Goal: Contribute content: Contribute content

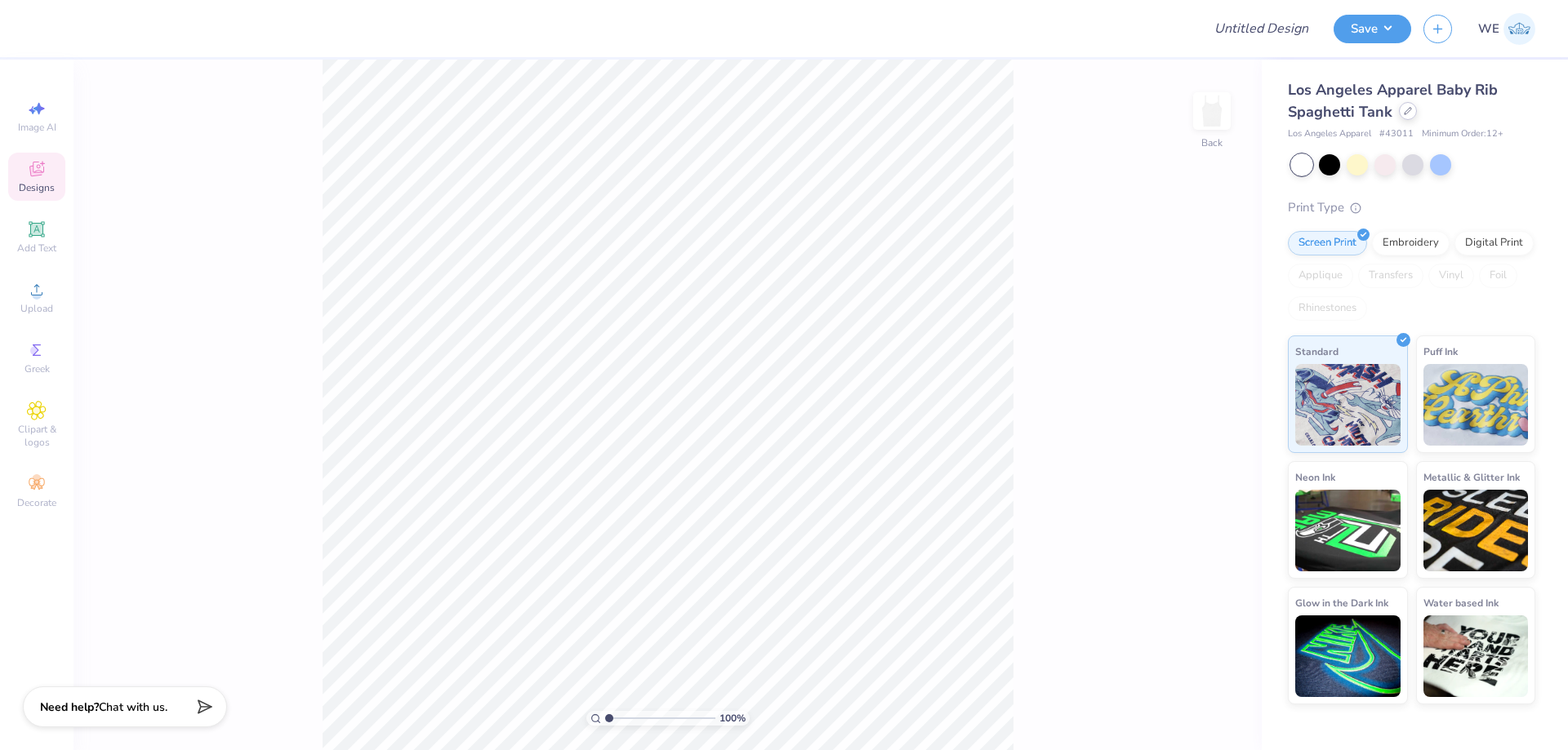
click at [1404, 112] on div at bounding box center [1408, 111] width 18 height 18
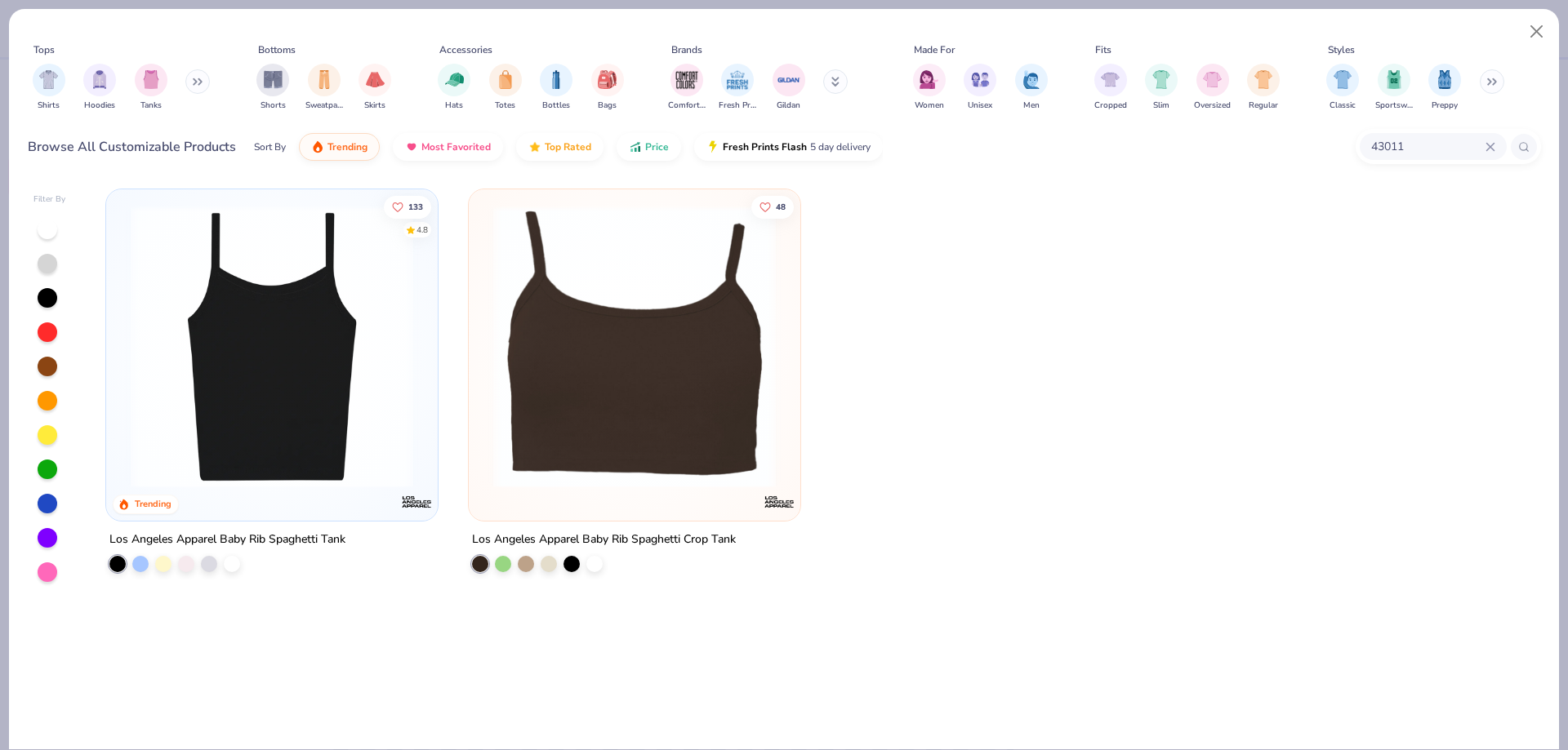
click at [1420, 143] on input "43011" at bounding box center [1428, 146] width 116 height 19
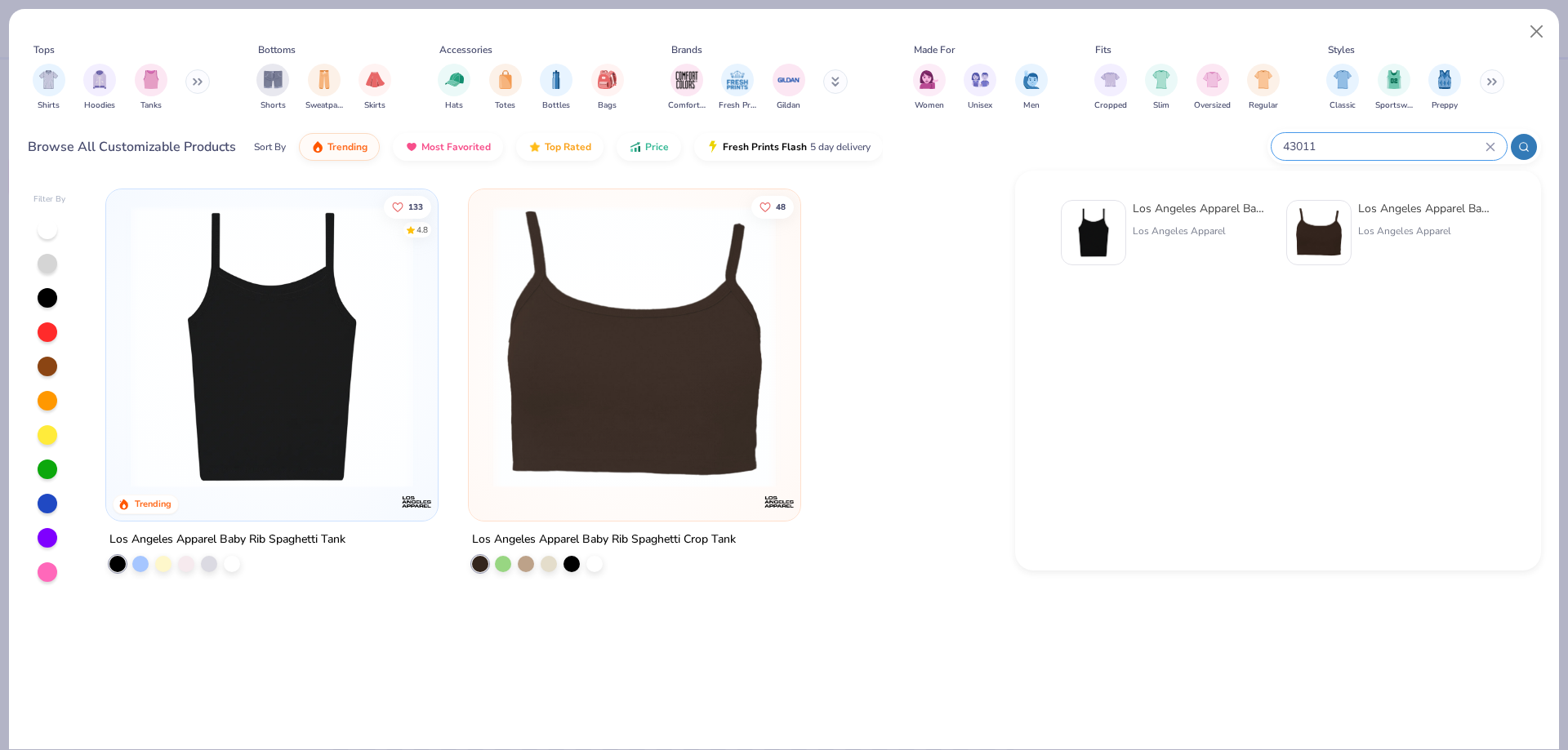
paste input "1012BE"
type input "1012BE"
click at [1070, 233] on img at bounding box center [1093, 232] width 51 height 51
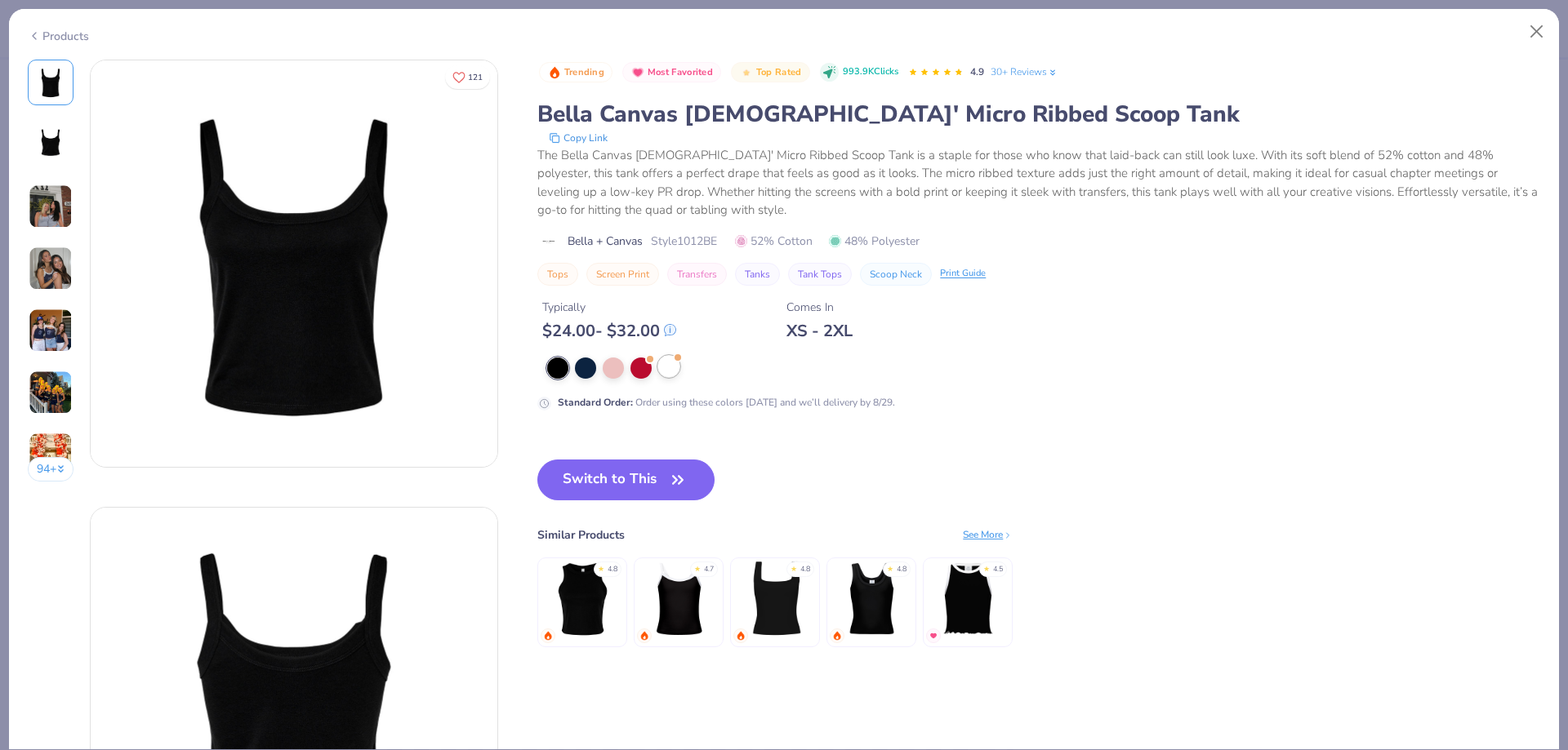
click at [669, 377] on div at bounding box center [669, 366] width 22 height 22
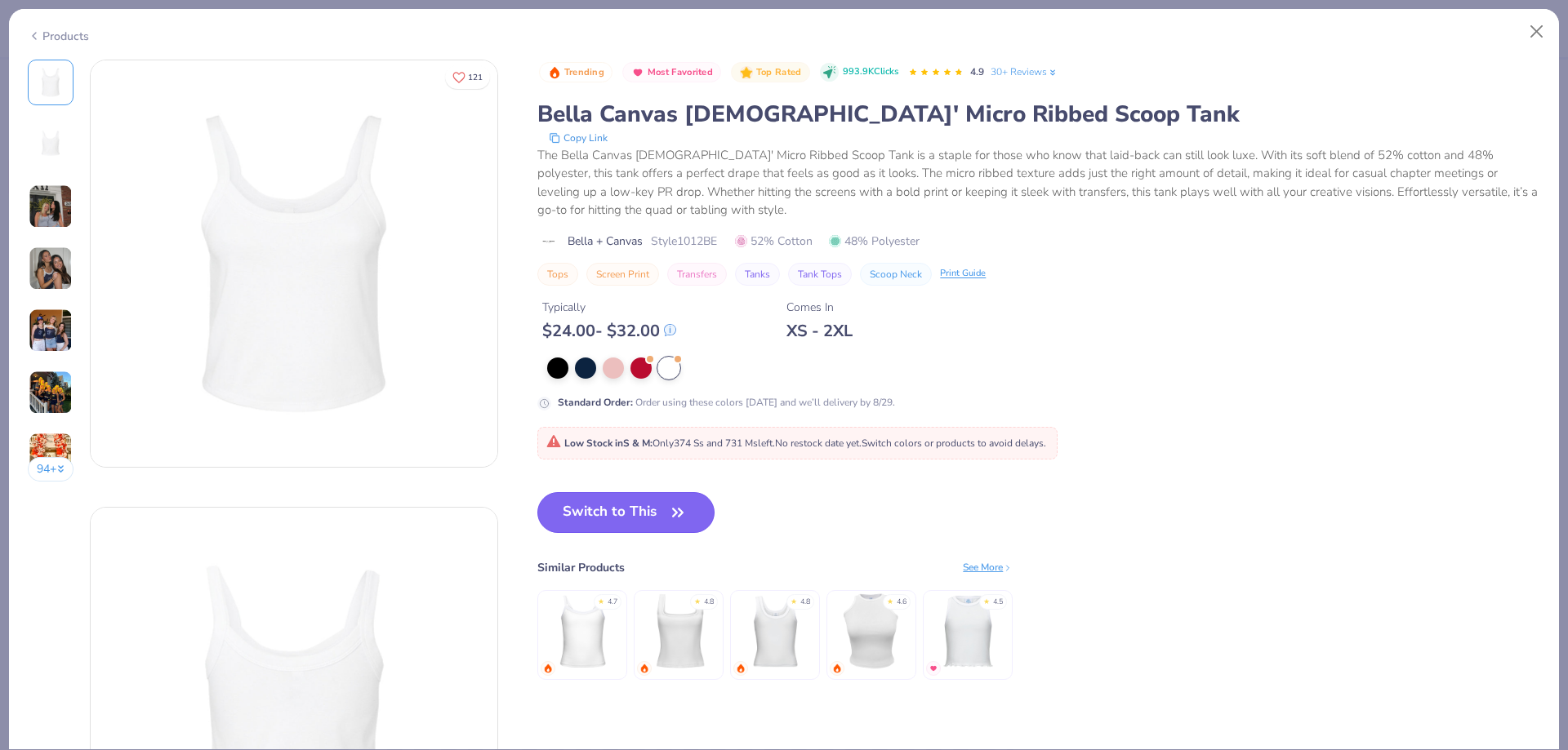
click at [647, 509] on button "Switch to This" at bounding box center [626, 512] width 177 height 41
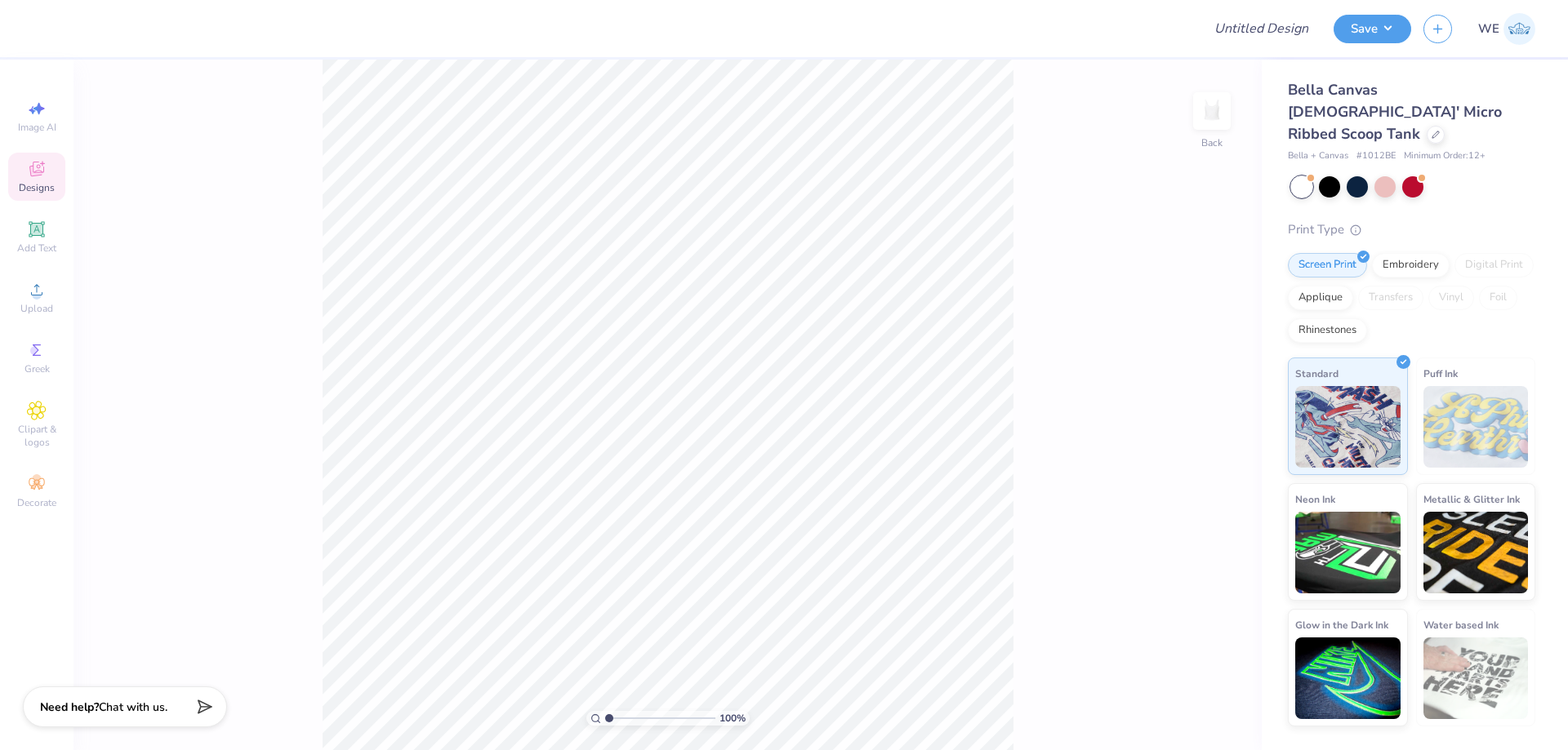
drag, startPoint x: 279, startPoint y: 227, endPoint x: 265, endPoint y: 245, distance: 22.8
click at [281, 228] on div "100 % Back" at bounding box center [667, 404] width 1188 height 690
click at [2, 321] on div "Image AI Designs Add Text Upload Greek Clipart & logos Decorate" at bounding box center [36, 404] width 74 height 690
click at [23, 301] on div "Upload" at bounding box center [36, 298] width 57 height 48
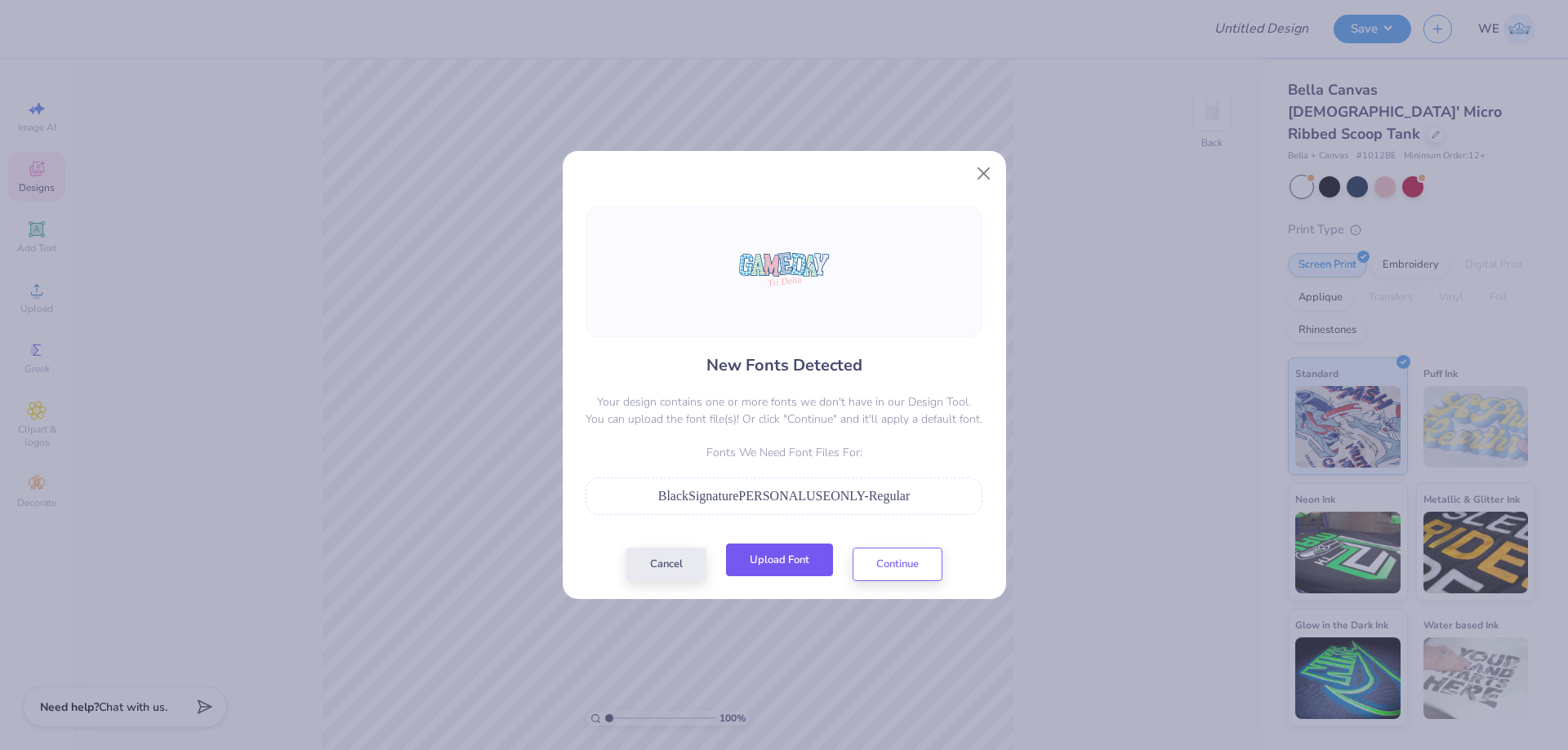
click at [755, 563] on button "Upload Font" at bounding box center [779, 560] width 107 height 33
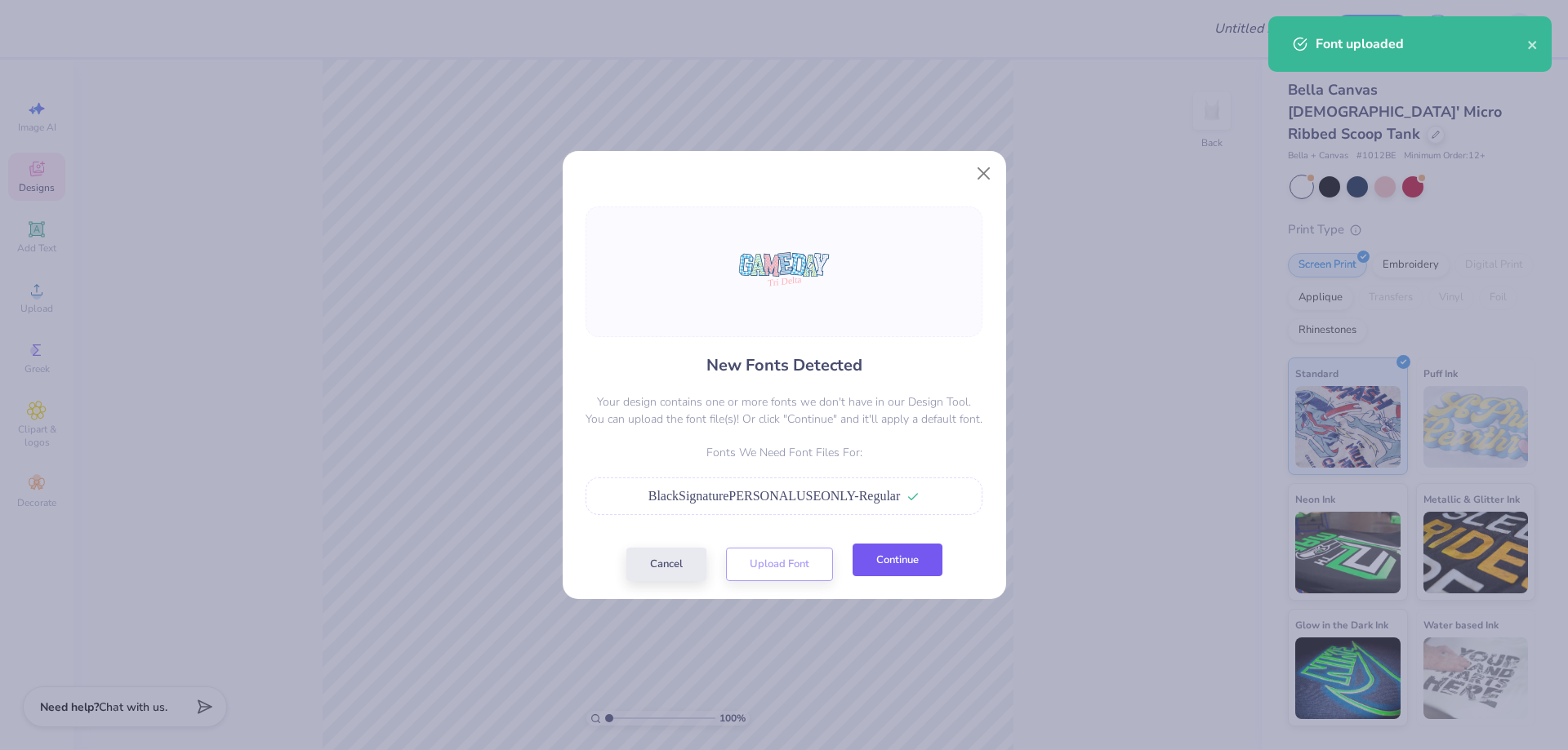
click at [884, 560] on button "Continue" at bounding box center [897, 560] width 90 height 33
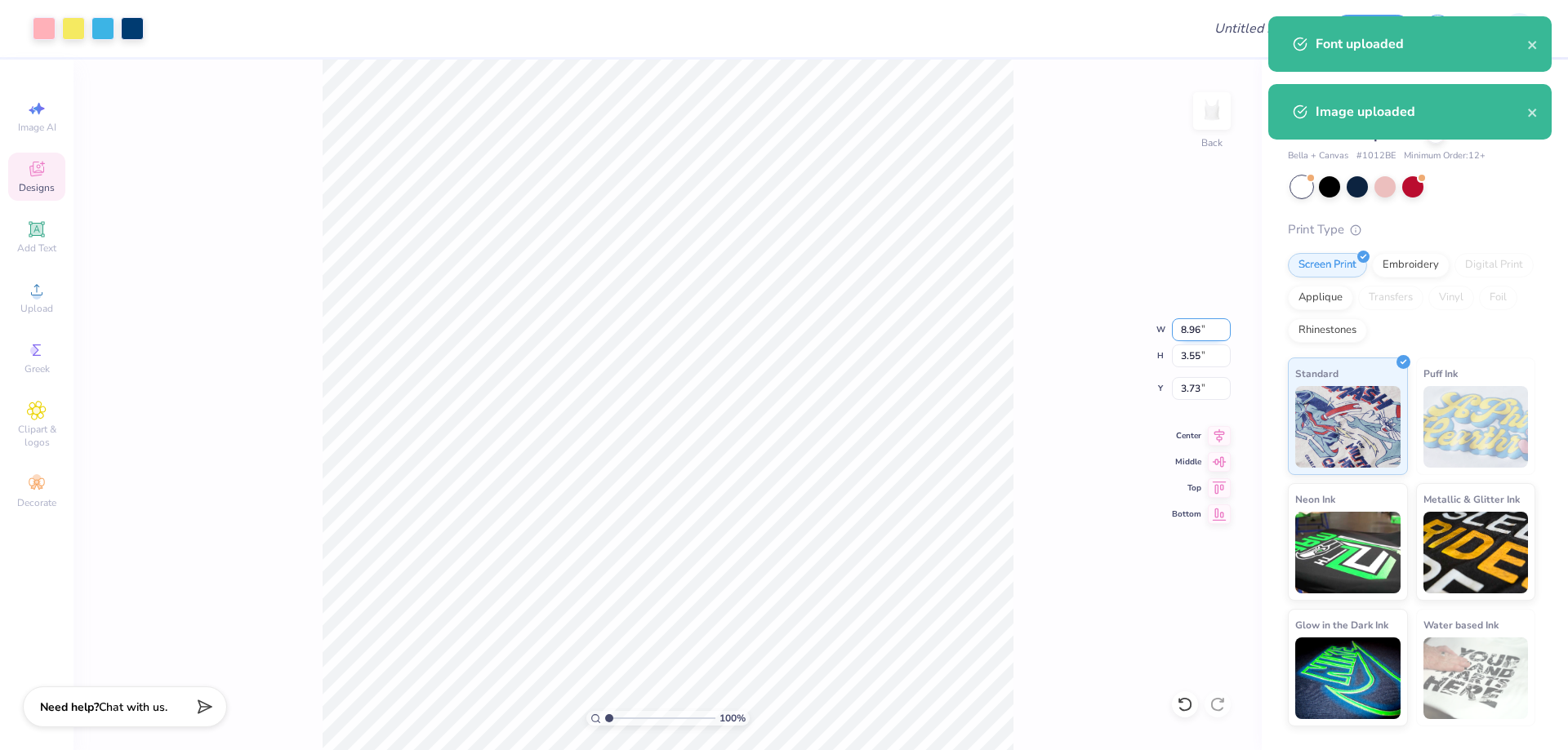
click at [1197, 327] on input "8.96" at bounding box center [1201, 330] width 59 height 23
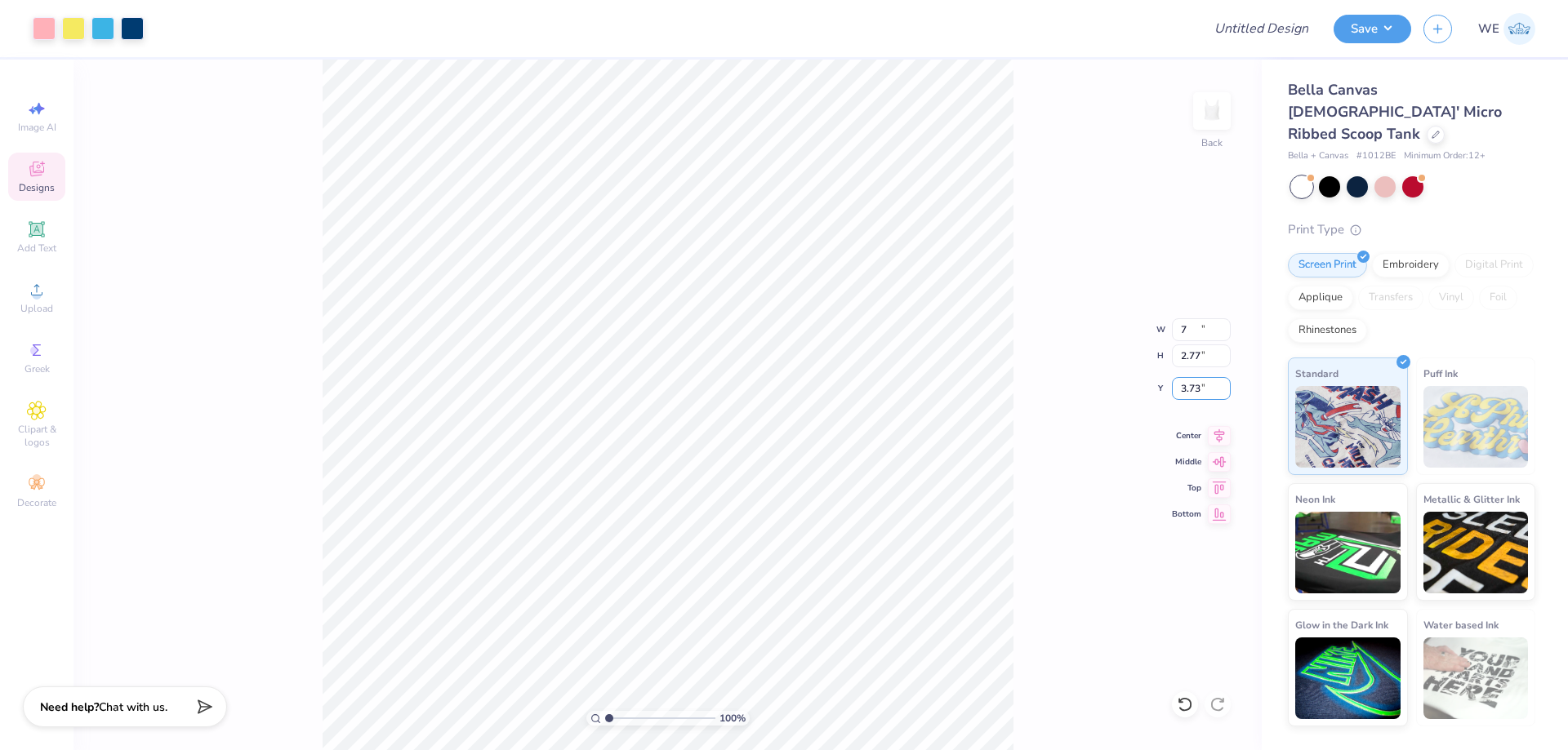
type input "7.00"
type input "2.77"
type input "1.00"
click at [297, 231] on div "100 % Back" at bounding box center [667, 404] width 1188 height 690
click at [46, 288] on div "Upload" at bounding box center [36, 298] width 57 height 48
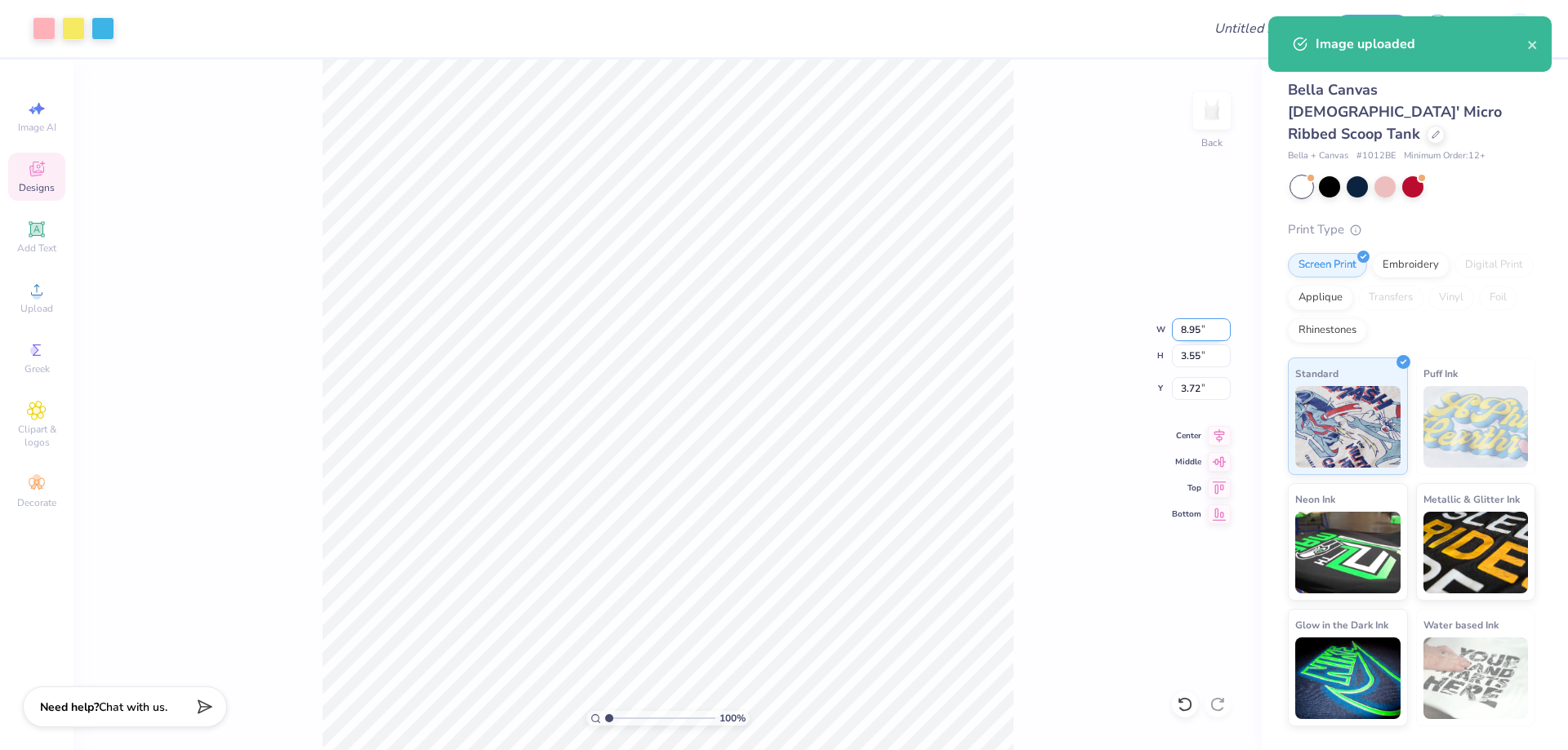
click at [1201, 331] on input "8.95" at bounding box center [1201, 330] width 59 height 23
type input "7.00"
type input "2.78"
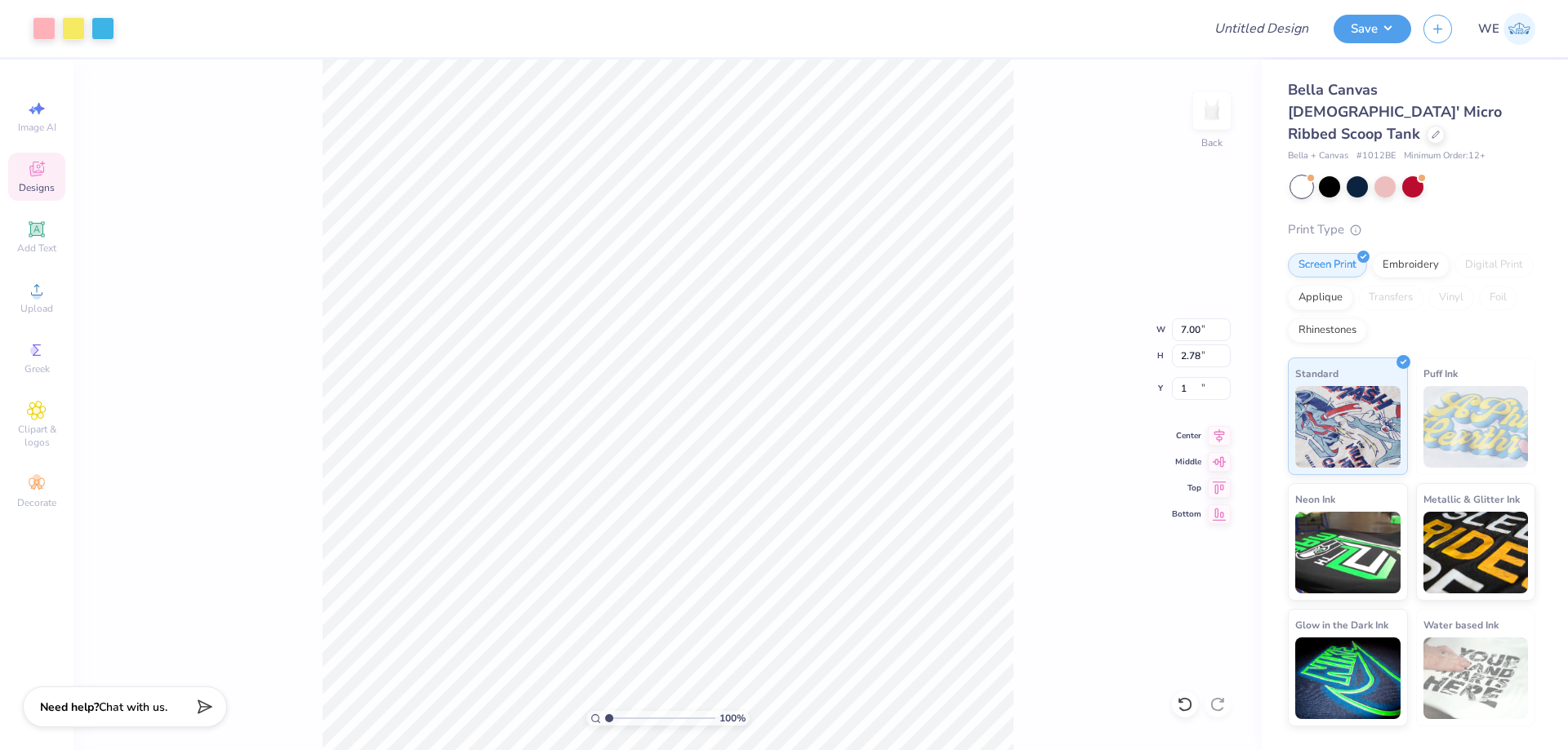
type input "1.00"
click at [1357, 22] on button "Save" at bounding box center [1372, 27] width 78 height 28
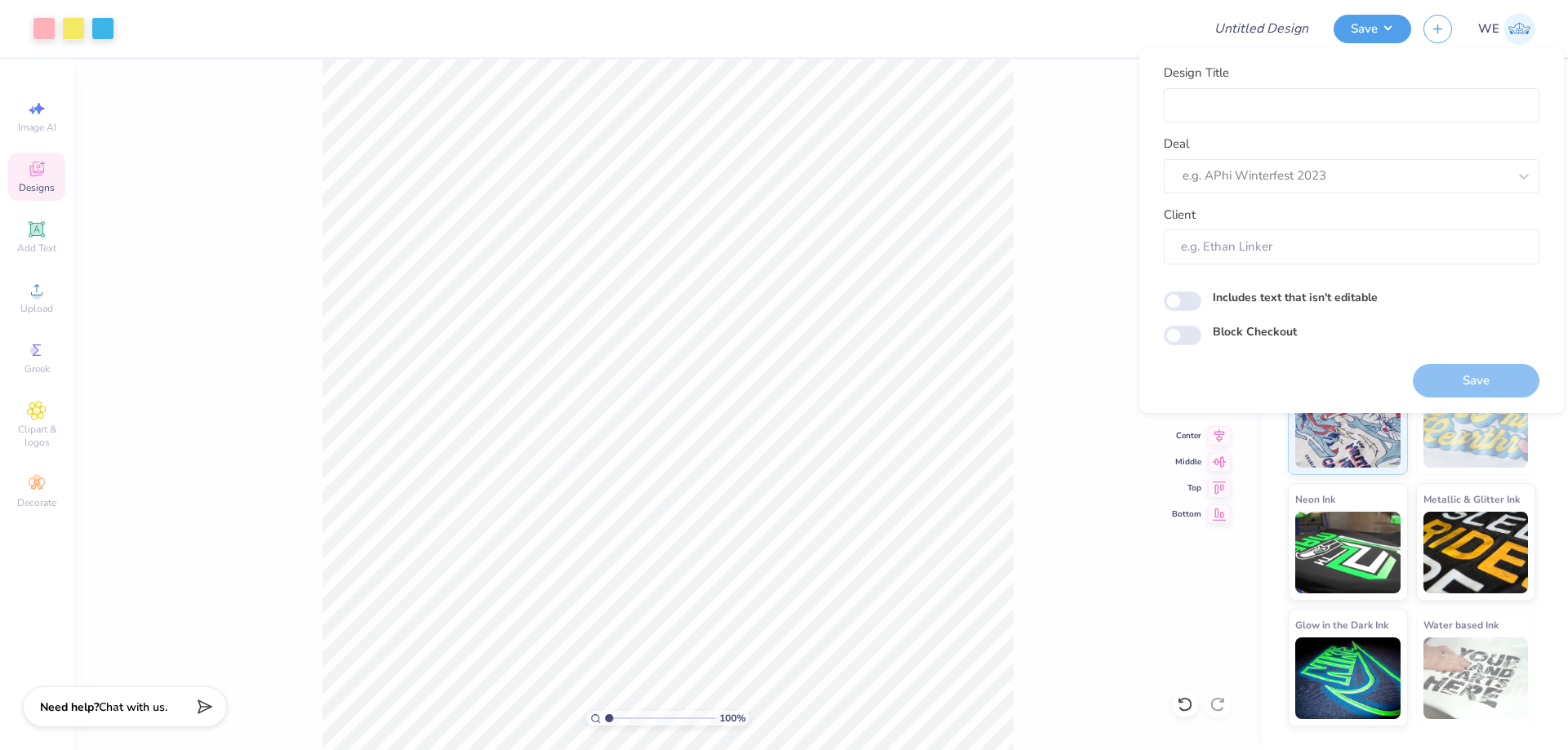
click at [814, 31] on div at bounding box center [658, 28] width 1062 height 57
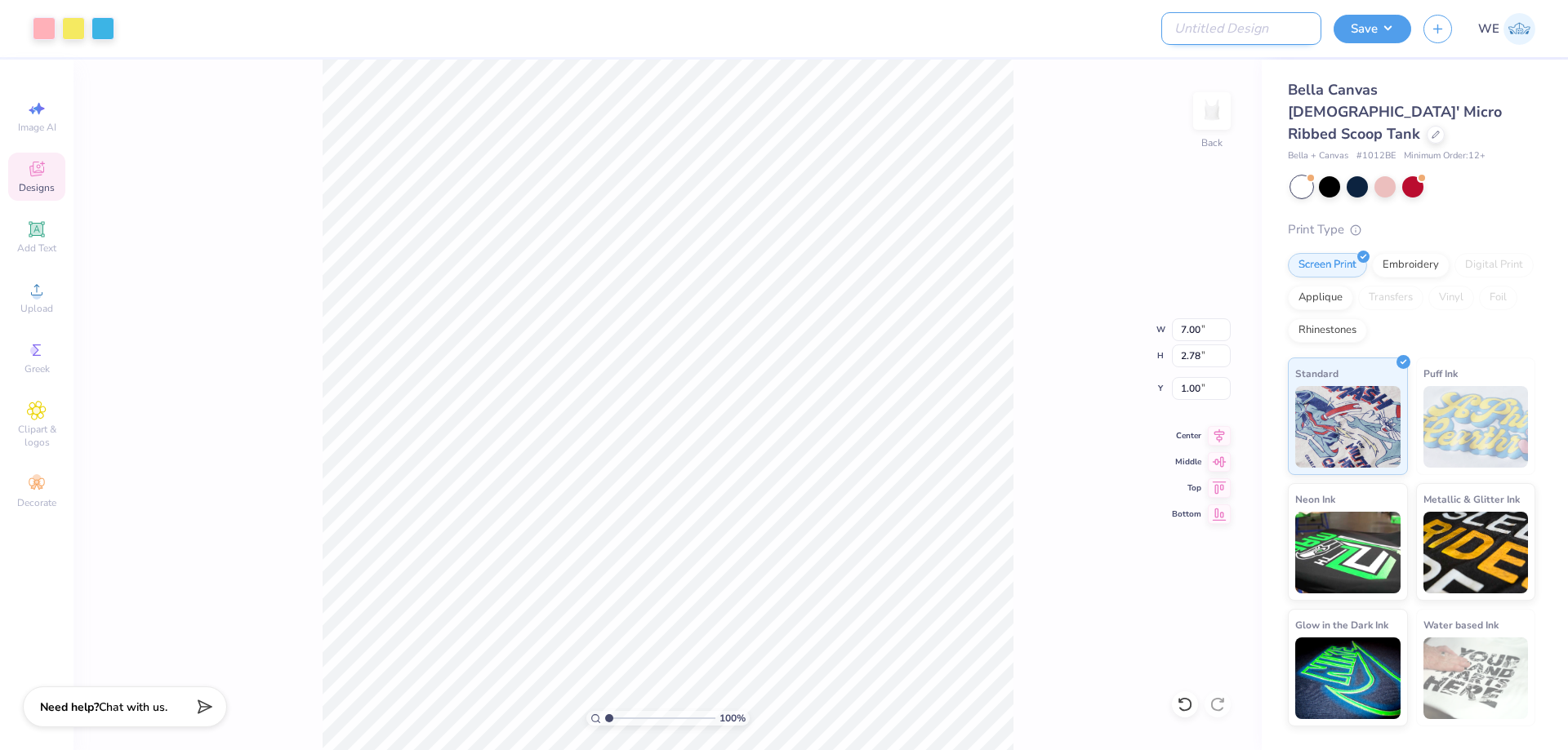
click at [1250, 31] on input "Design Title" at bounding box center [1241, 28] width 160 height 32
paste input "FPS239582"
type input "FPS239582"
click at [1380, 19] on button "Save" at bounding box center [1372, 27] width 78 height 28
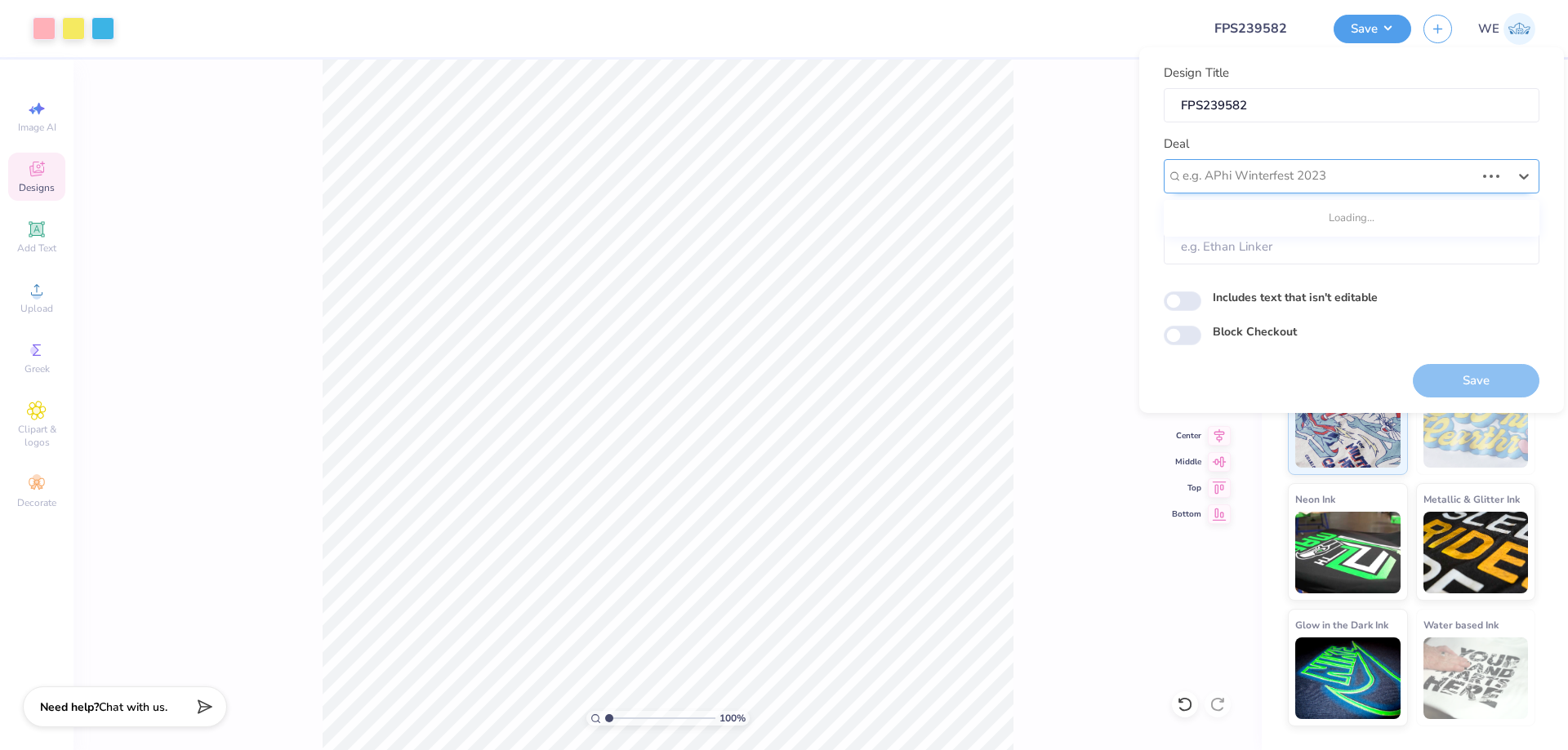
click at [1245, 164] on div "e.g. APhi Winterfest 2023" at bounding box center [1328, 176] width 296 height 26
click at [1243, 281] on div "Design Tool Gallery" at bounding box center [1351, 278] width 362 height 27
type input "DESIGN TOOL"
type input "Design Tool Gallery User"
click at [1436, 370] on button "Save" at bounding box center [1476, 380] width 127 height 33
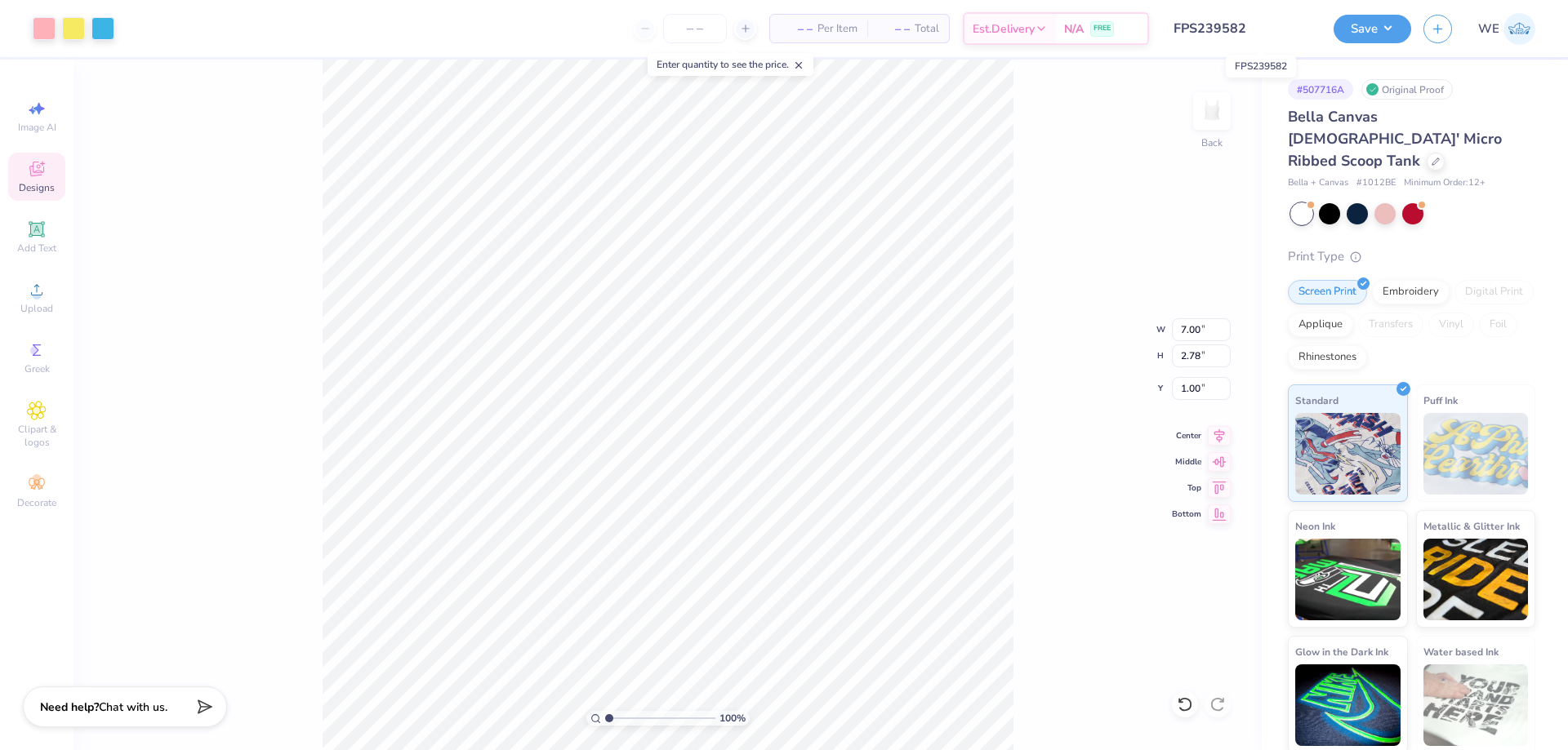
drag, startPoint x: 1214, startPoint y: 17, endPoint x: 1269, endPoint y: 27, distance: 55.9
click at [1269, 27] on input "FPS239582" at bounding box center [1241, 28] width 160 height 32
drag, startPoint x: 1172, startPoint y: 27, endPoint x: 1271, endPoint y: 26, distance: 99.0
click at [1265, 27] on input "FPS239582" at bounding box center [1241, 28] width 160 height 32
click at [1376, 20] on button "Save" at bounding box center [1372, 27] width 78 height 28
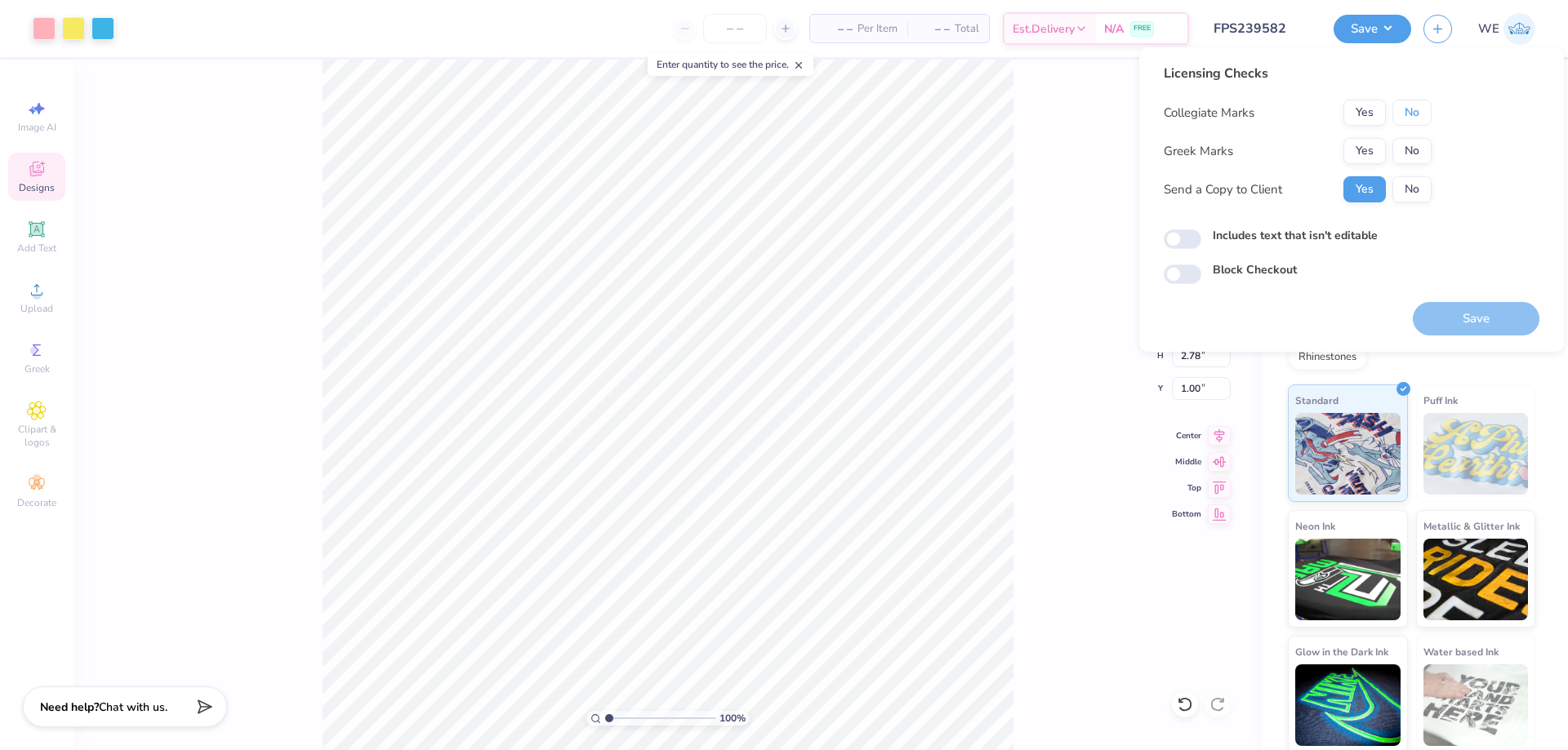
drag, startPoint x: 1425, startPoint y: 114, endPoint x: 1397, endPoint y: 134, distance: 34.4
click at [1424, 113] on button "No" at bounding box center [1411, 113] width 39 height 27
click at [1372, 152] on button "Yes" at bounding box center [1364, 151] width 42 height 27
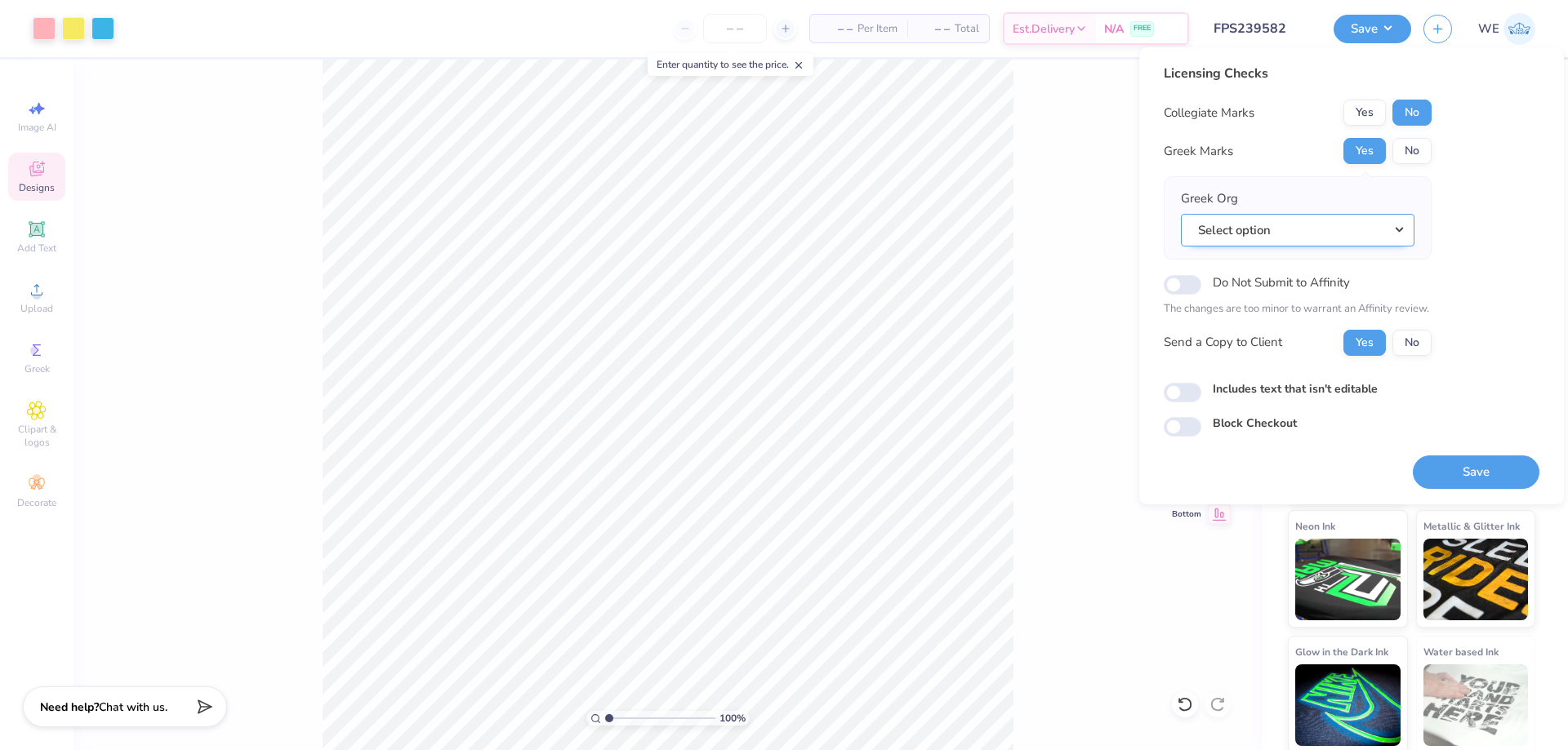
click at [1231, 225] on button "Select option" at bounding box center [1298, 230] width 234 height 33
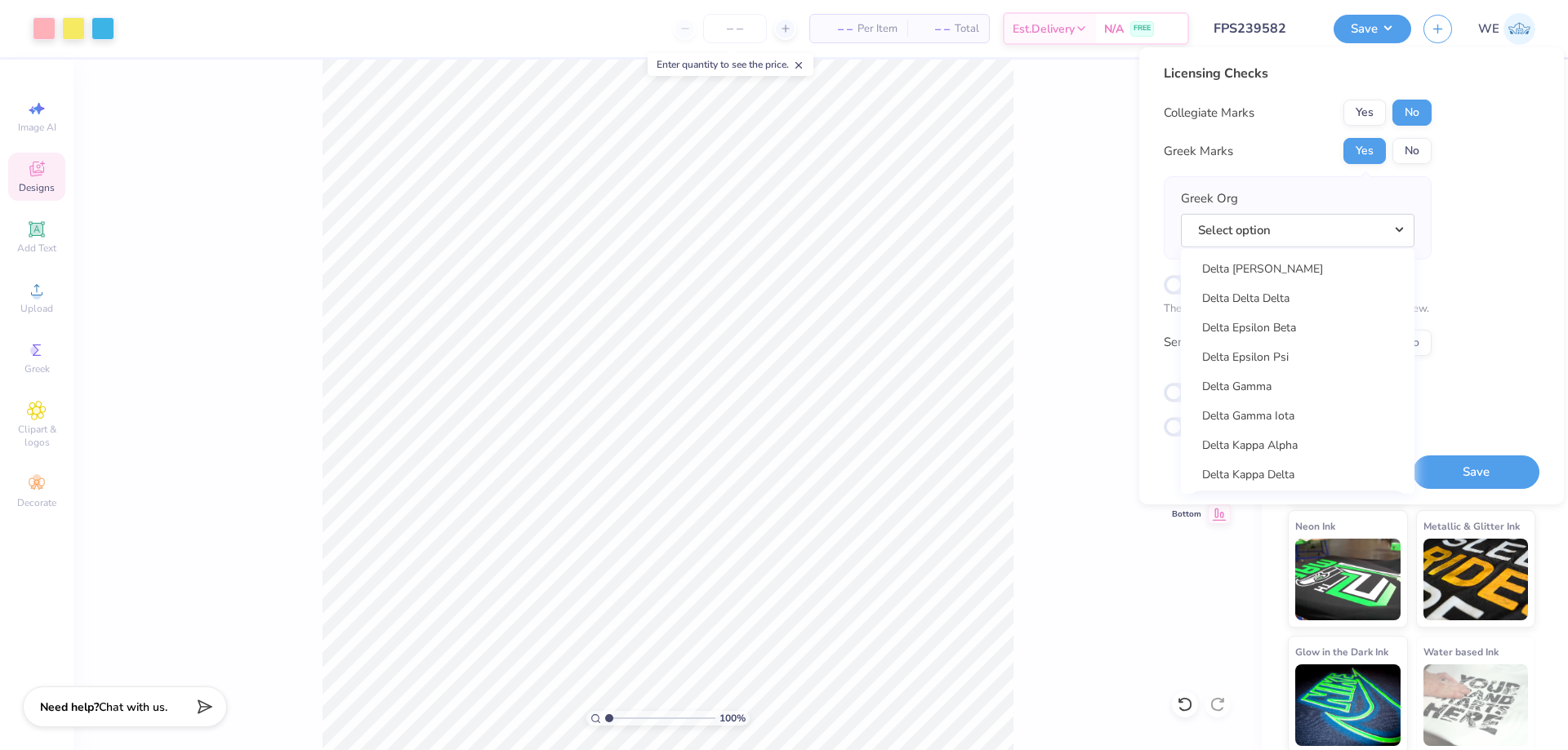
scroll to position [3537, 0]
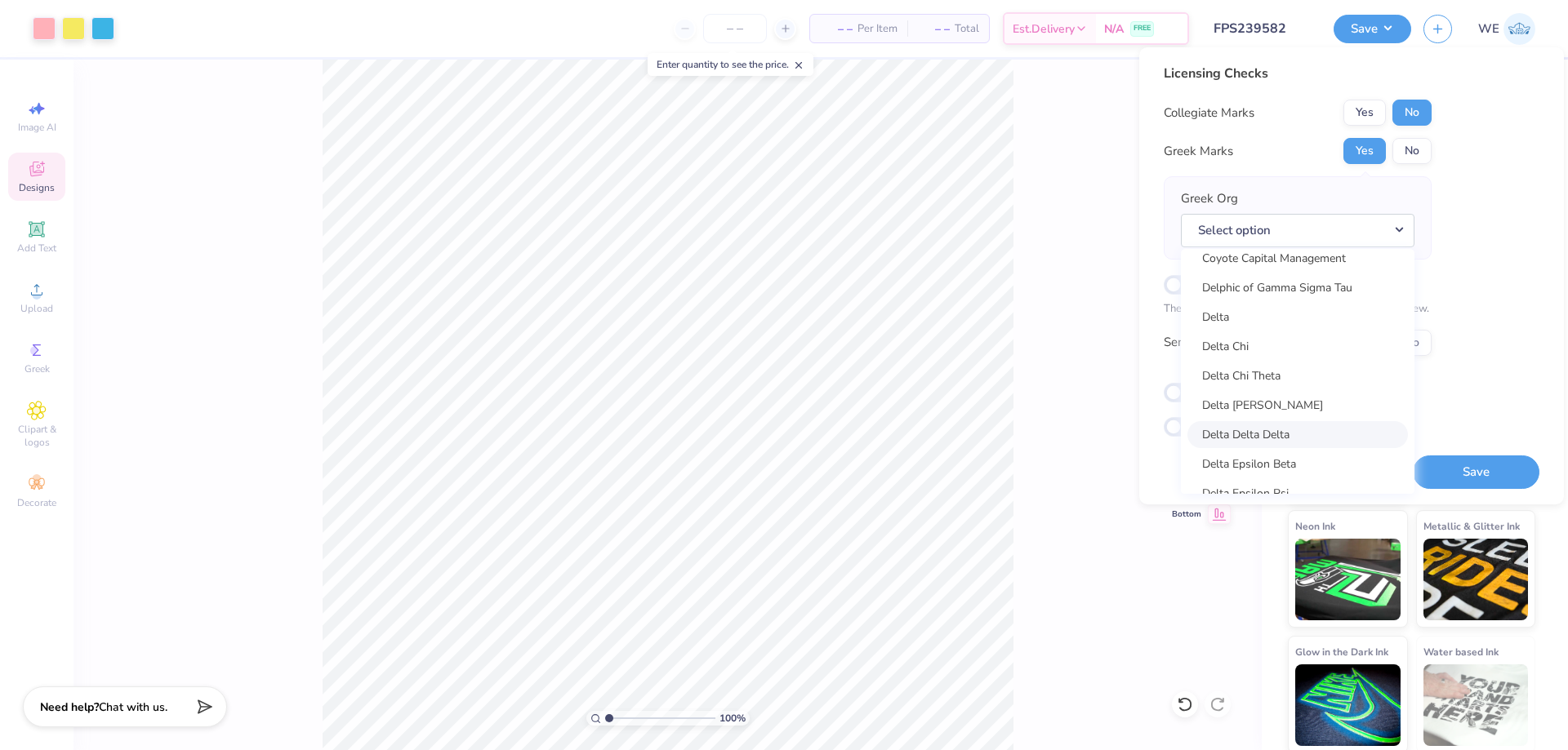
click at [1301, 427] on link "Delta Delta Delta" at bounding box center [1298, 434] width 221 height 27
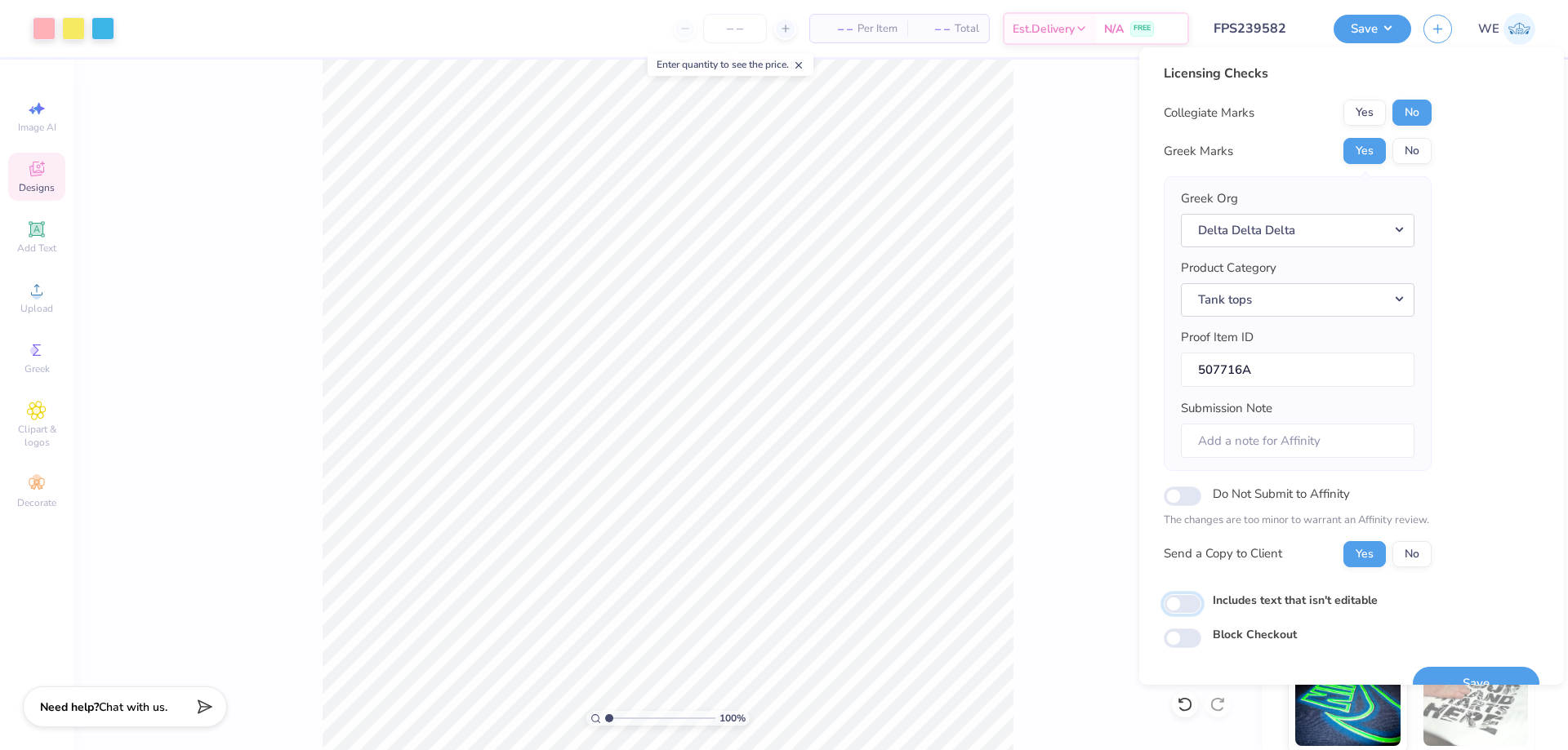
click at [1184, 609] on input "Includes text that isn't editable" at bounding box center [1182, 604] width 37 height 20
checkbox input "true"
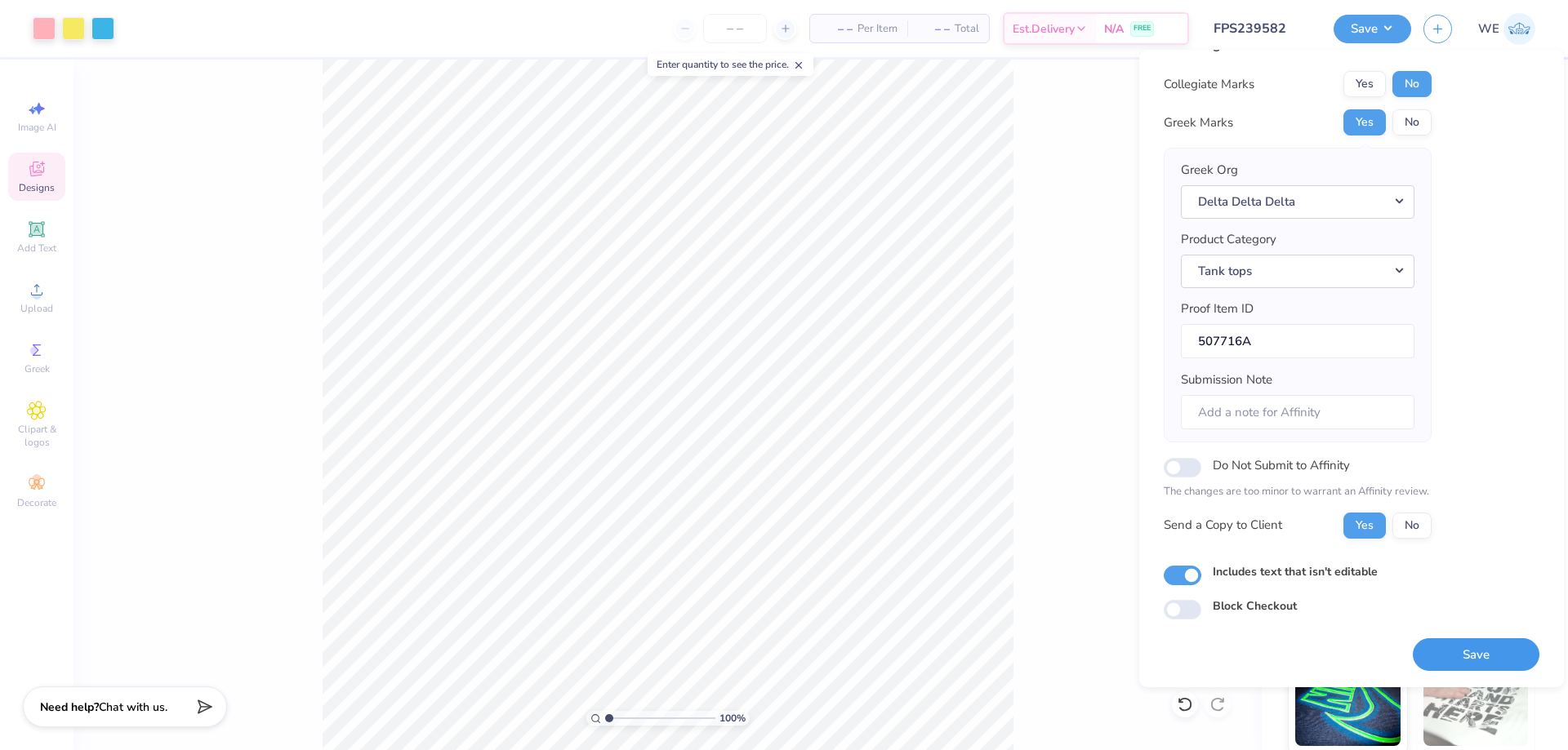
click at [1428, 651] on button "Save" at bounding box center [1476, 655] width 127 height 33
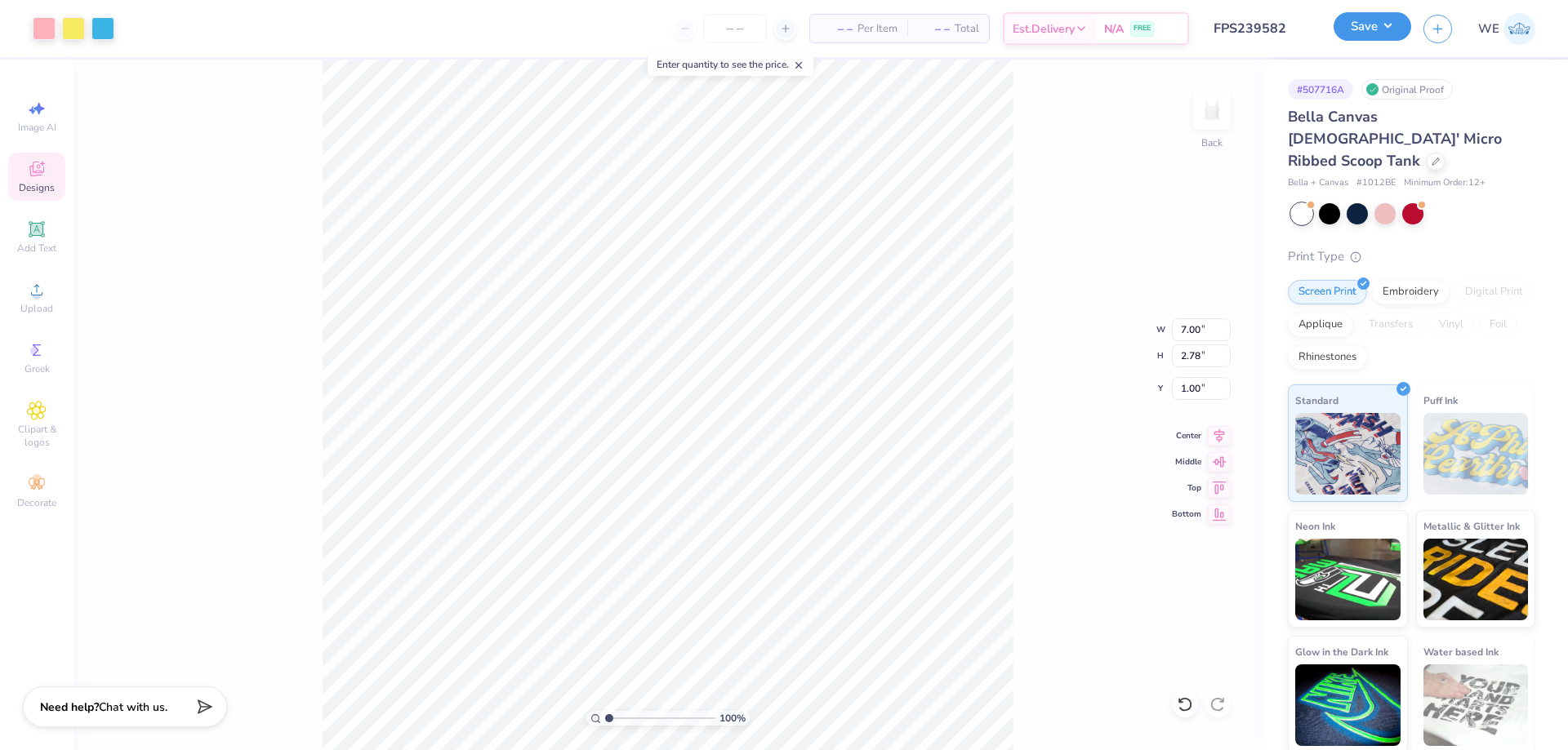
click at [1341, 26] on button "Save" at bounding box center [1372, 27] width 78 height 28
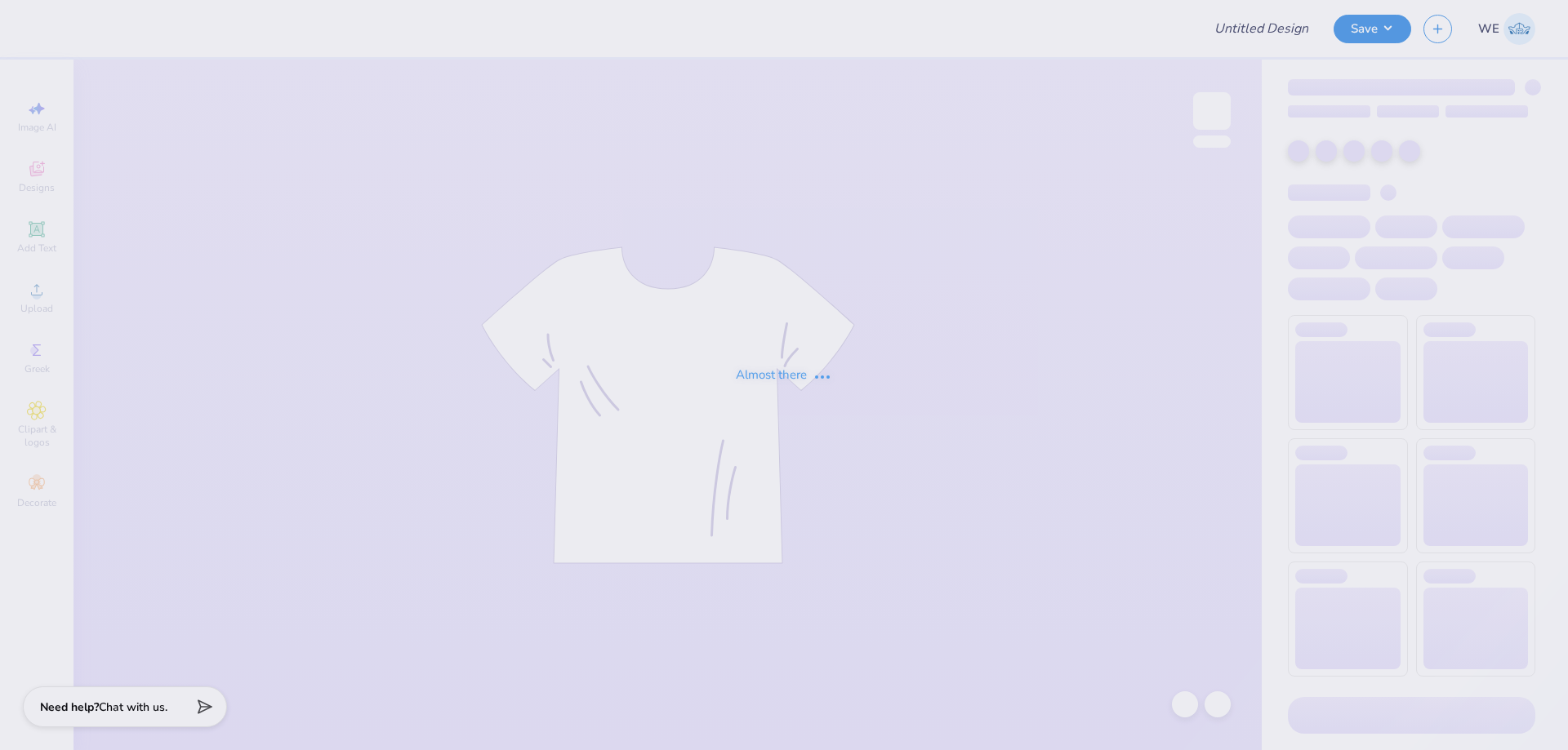
type input "FPS239570"
